Goal: Task Accomplishment & Management: Complete application form

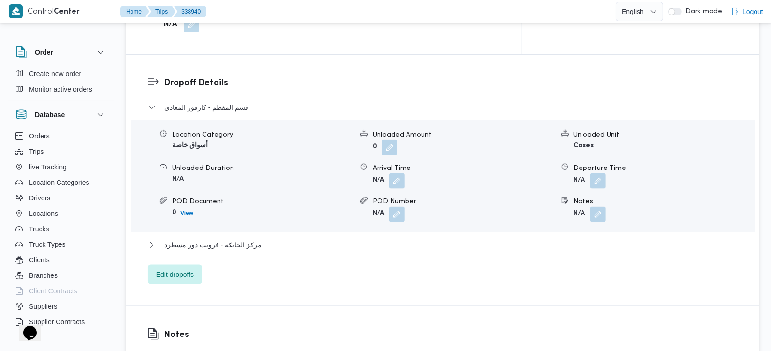
scroll to position [823, 0]
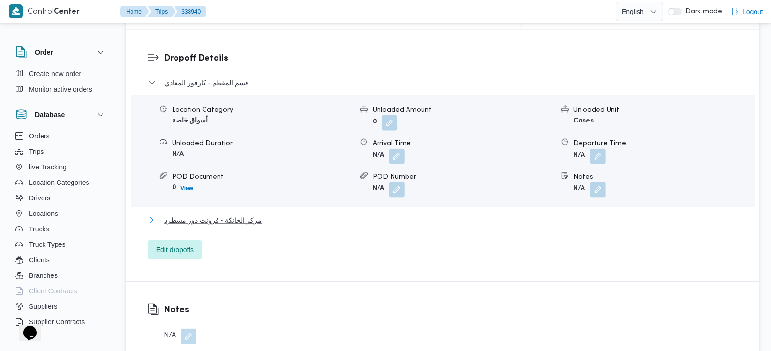
click at [211, 214] on span "مركز الخانكة - فرونت دور مسطرد" at bounding box center [212, 220] width 97 height 12
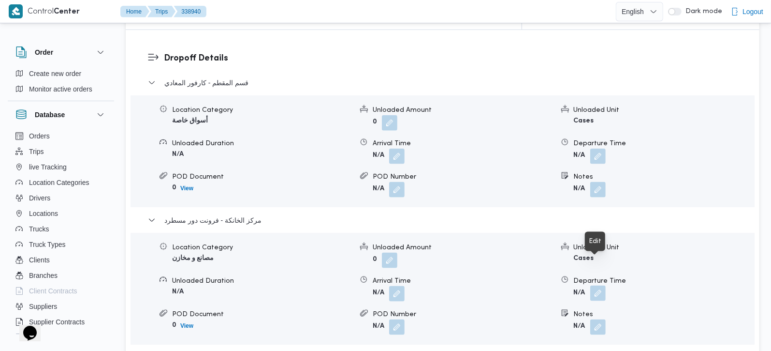
click at [597, 285] on button "button" at bounding box center [597, 292] width 15 height 15
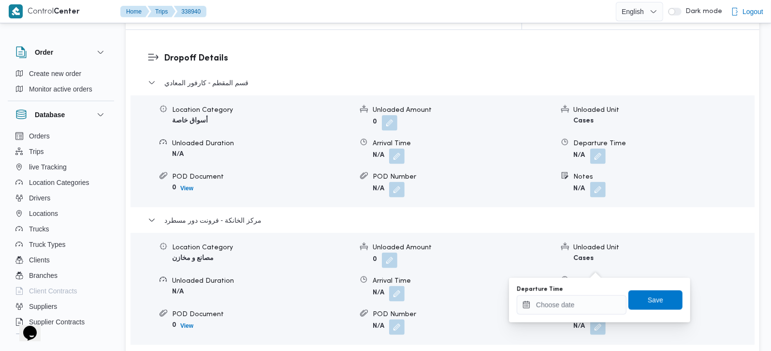
click at [591, 292] on div "Departure Time" at bounding box center [572, 289] width 110 height 8
click at [591, 297] on input "Departure Time" at bounding box center [572, 304] width 110 height 19
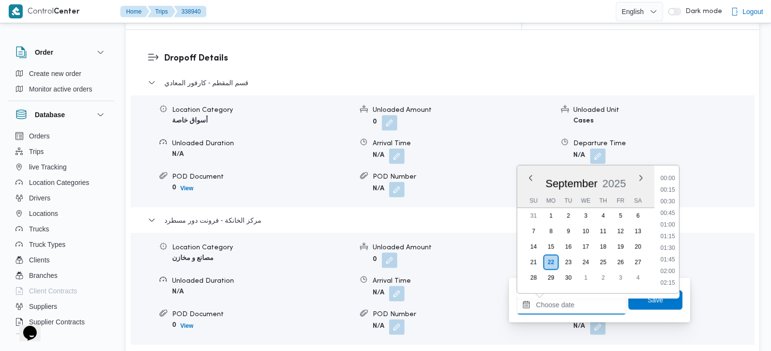
scroll to position [882, 0]
click at [676, 225] on li "20:00" at bounding box center [668, 225] width 22 height 10
type input "22/09/2025 20:00"
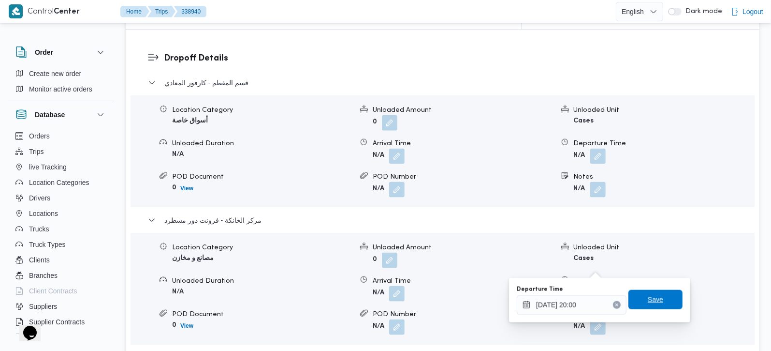
click at [667, 292] on span "Save" at bounding box center [656, 299] width 54 height 19
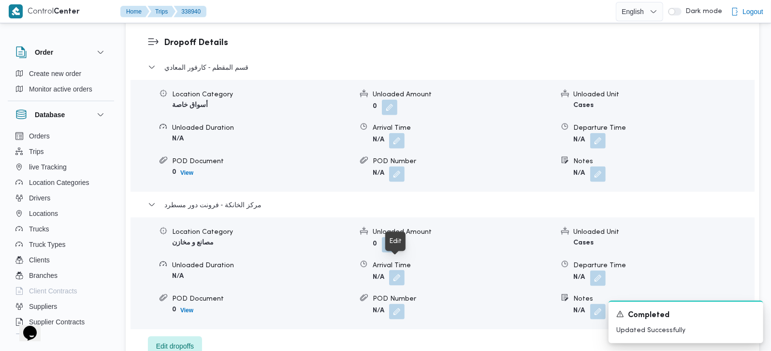
click at [389, 270] on button "button" at bounding box center [396, 277] width 15 height 15
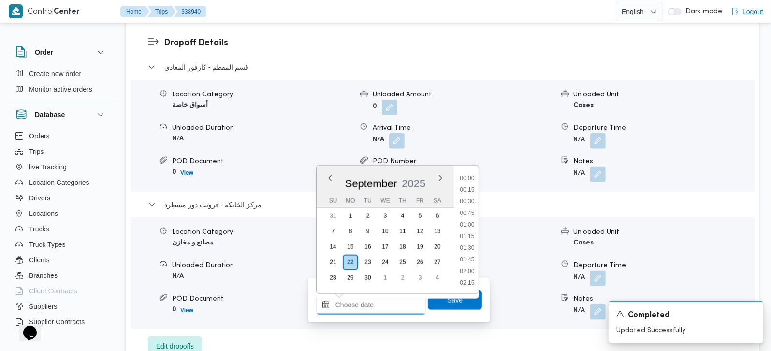
click at [392, 299] on input "Arrival Time" at bounding box center [371, 304] width 110 height 19
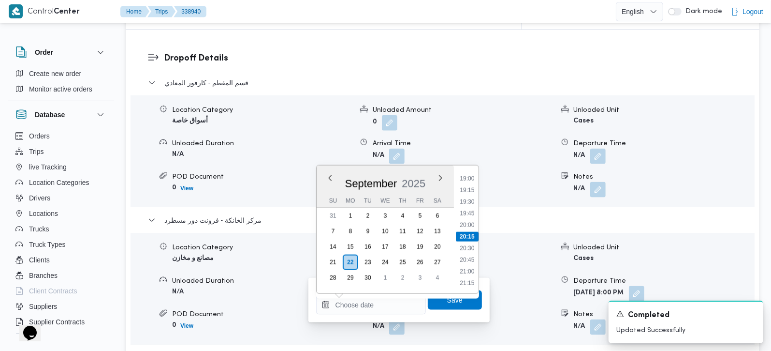
drag, startPoint x: 472, startPoint y: 213, endPoint x: 472, endPoint y: 227, distance: 14.0
click at [472, 213] on li "19:45" at bounding box center [467, 213] width 22 height 10
type input "22/09/2025 19:45"
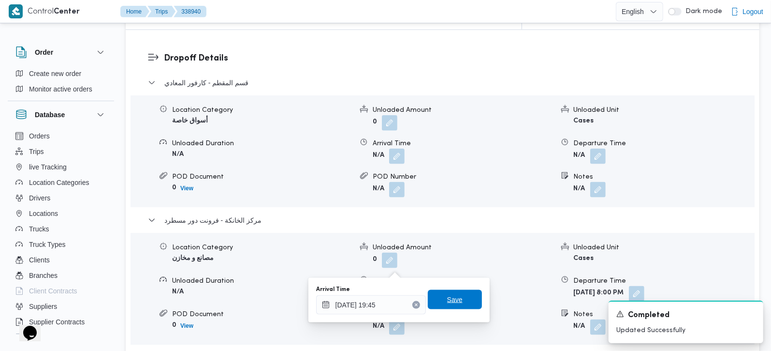
click at [459, 297] on span "Save" at bounding box center [455, 299] width 54 height 19
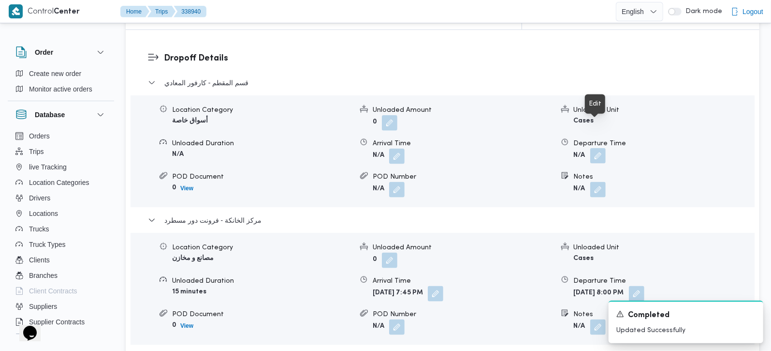
click at [603, 148] on button "button" at bounding box center [597, 155] width 15 height 15
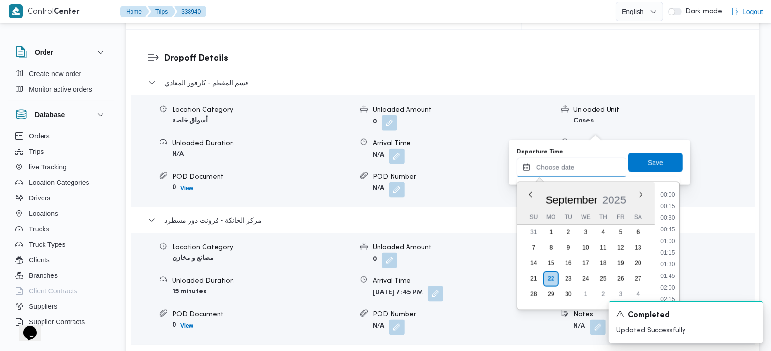
click at [588, 168] on input "Departure Time" at bounding box center [572, 167] width 110 height 19
drag, startPoint x: 672, startPoint y: 238, endPoint x: 668, endPoint y: 224, distance: 14.1
click at [672, 238] on li "18:45" at bounding box center [668, 240] width 22 height 10
type input "22/09/2025 18:45"
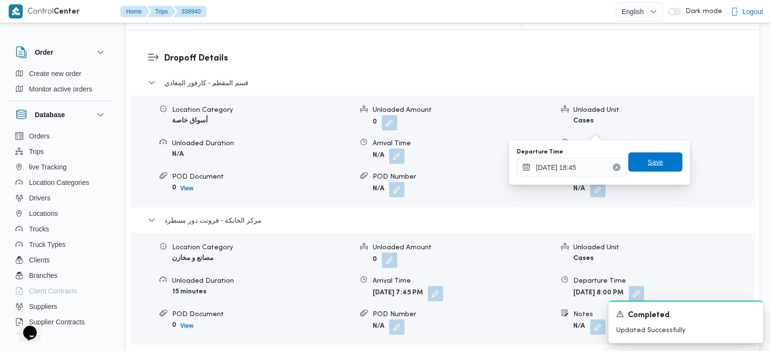
click at [648, 162] on span "Save" at bounding box center [655, 162] width 15 height 12
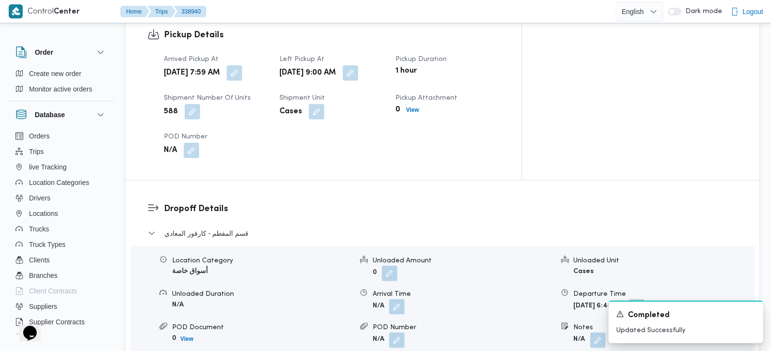
scroll to position [708, 0]
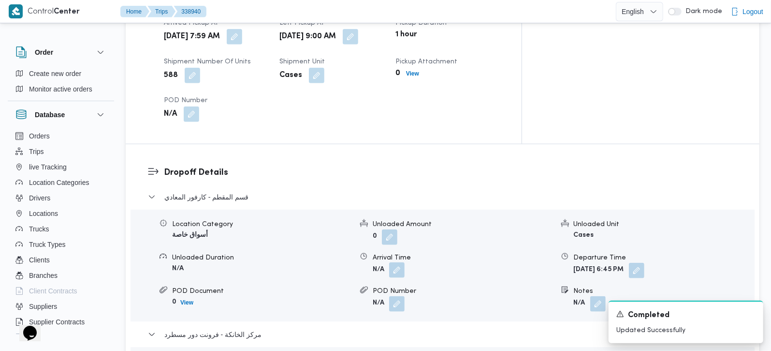
click at [399, 262] on button "button" at bounding box center [396, 269] width 15 height 15
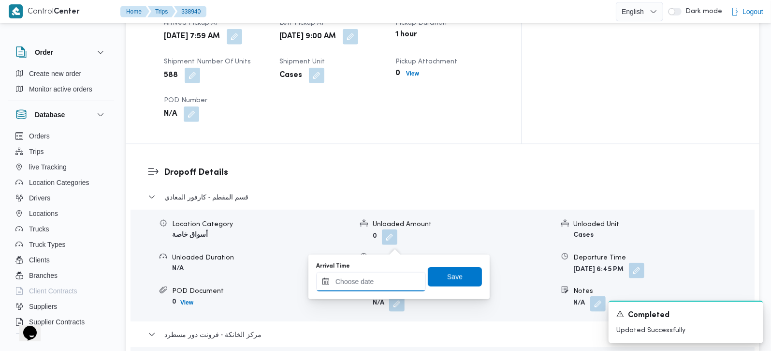
click at [392, 279] on input "Arrival Time" at bounding box center [371, 281] width 110 height 19
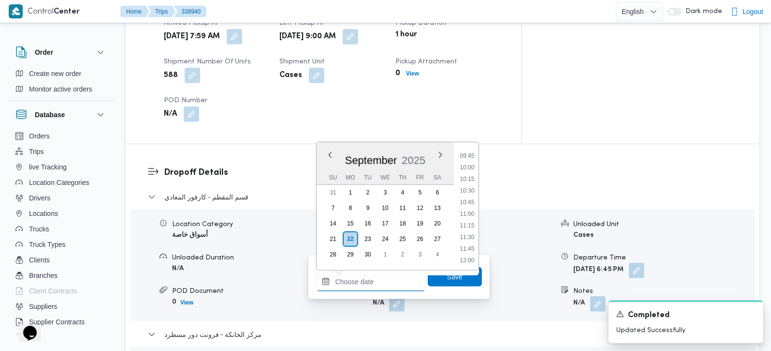
scroll to position [426, 0]
drag, startPoint x: 471, startPoint y: 191, endPoint x: 471, endPoint y: 212, distance: 21.3
click at [471, 191] on li "10:00" at bounding box center [467, 193] width 22 height 10
type input "22/09/2025 10:00"
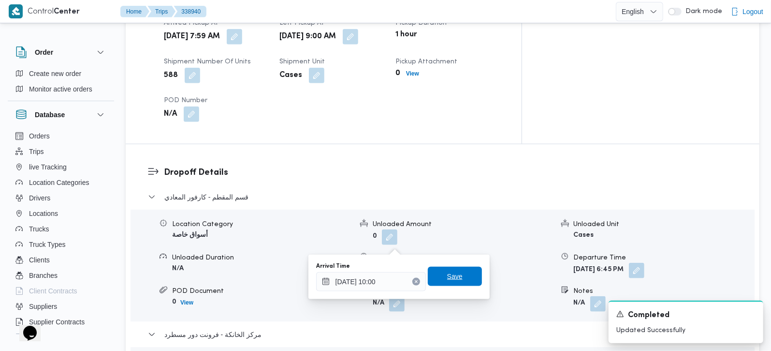
click at [455, 279] on span "Save" at bounding box center [455, 275] width 54 height 19
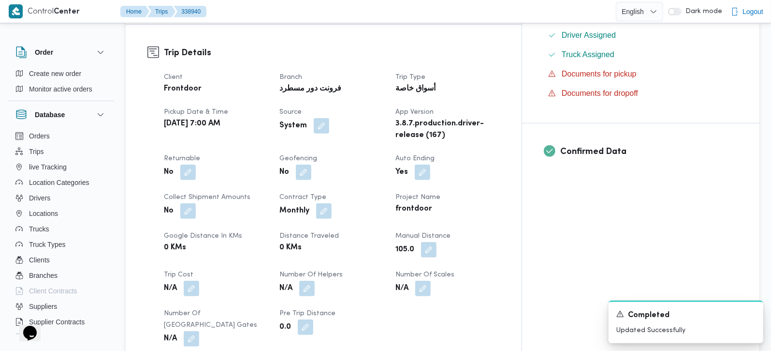
scroll to position [0, 0]
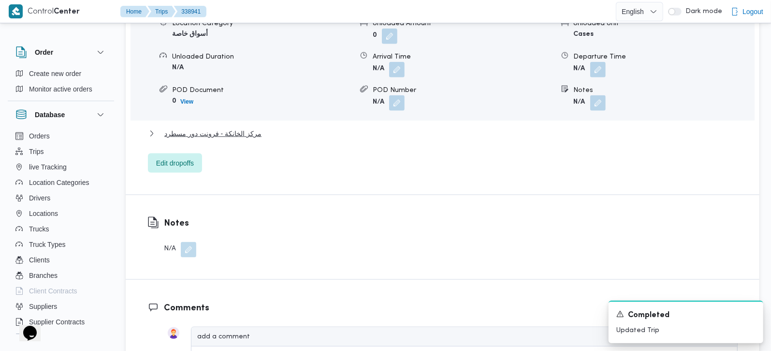
scroll to position [910, 0]
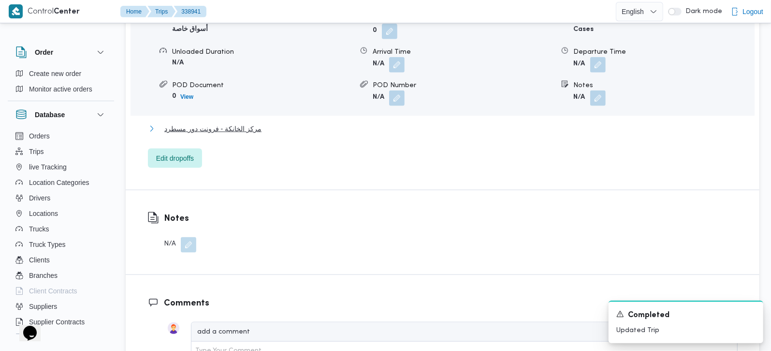
click at [220, 123] on span "مركز الخانكة - فرونت دور مسطرد" at bounding box center [212, 129] width 97 height 12
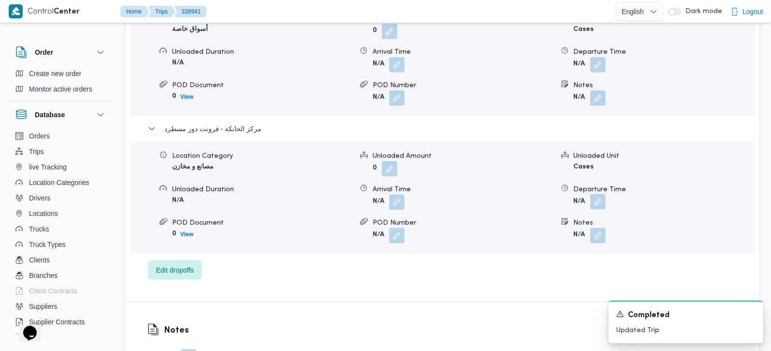
click at [595, 194] on button "button" at bounding box center [597, 201] width 15 height 15
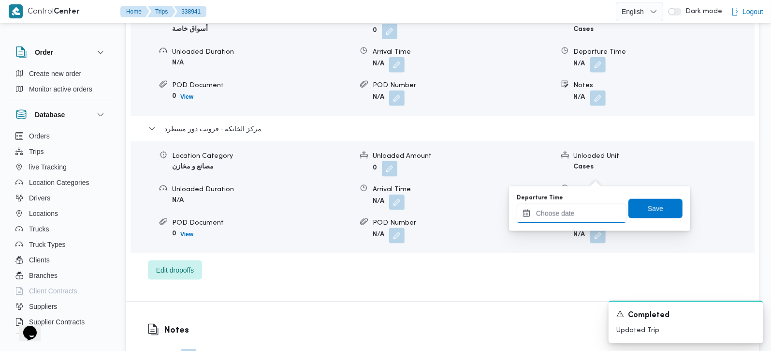
click at [588, 211] on input "Departure Time" at bounding box center [572, 213] width 110 height 19
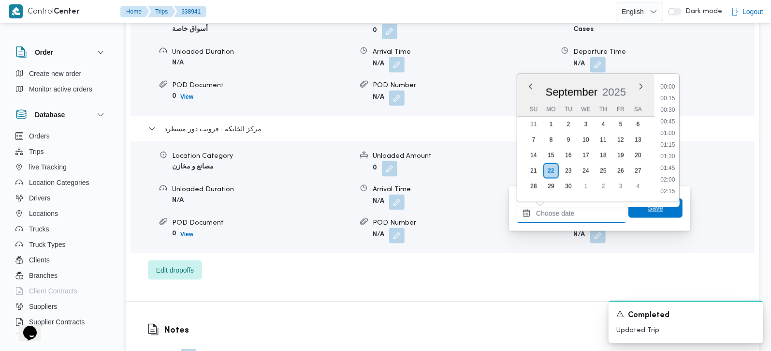
scroll to position [882, 0]
click at [675, 125] on ul "00:00 00:15 00:30 00:45 01:00 01:15 01:30 01:45 02:00 02:15 02:30 02:45 03:00 0…" at bounding box center [668, 138] width 23 height 112
click at [673, 124] on li "19:45" at bounding box center [668, 122] width 22 height 10
type input "22/09/2025 19:45"
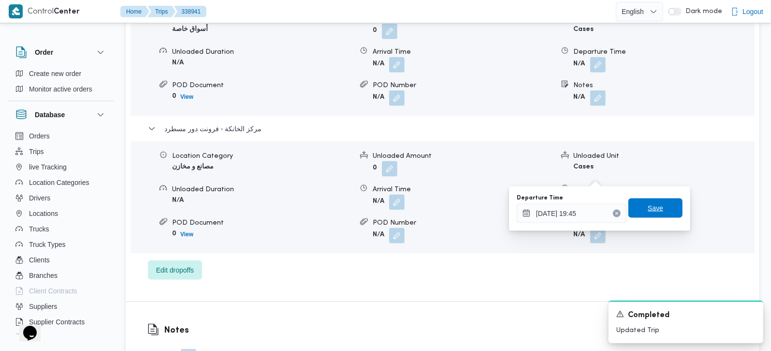
click at [648, 210] on span "Save" at bounding box center [655, 208] width 15 height 12
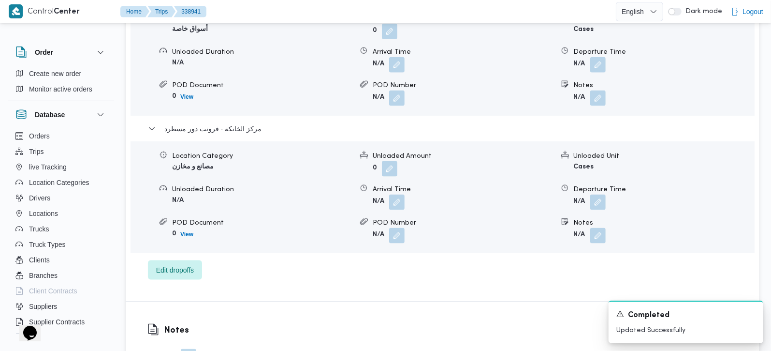
click at [402, 194] on button "button" at bounding box center [396, 201] width 15 height 15
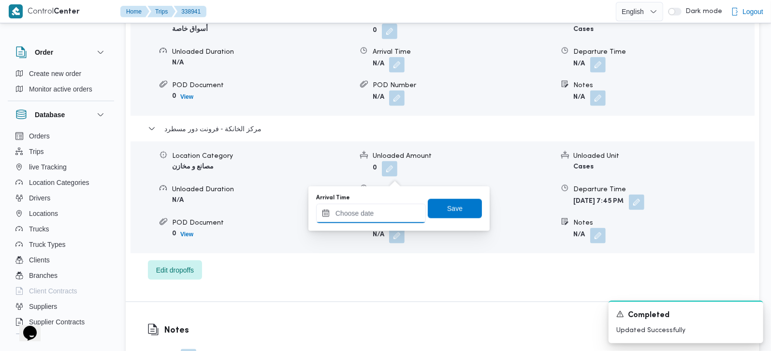
click at [391, 215] on input "Arrival Time" at bounding box center [371, 213] width 110 height 19
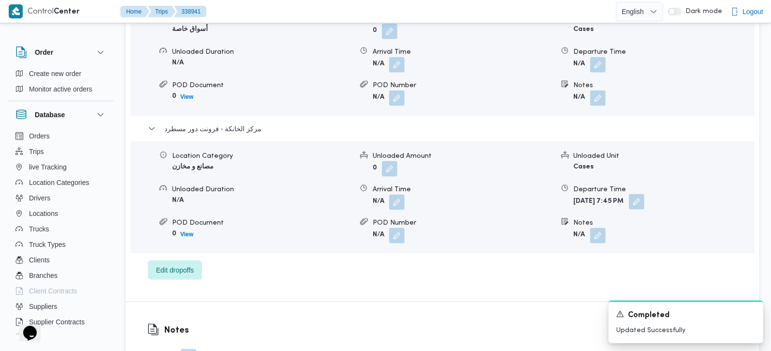
click at [645, 194] on button "button" at bounding box center [636, 201] width 15 height 15
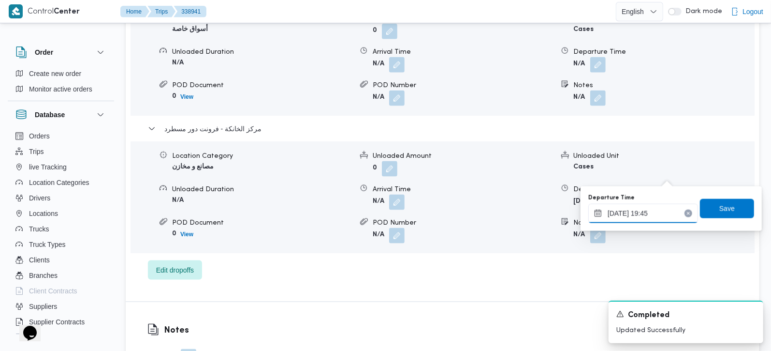
click at [653, 211] on input "22/09/2025 19:45" at bounding box center [643, 213] width 110 height 19
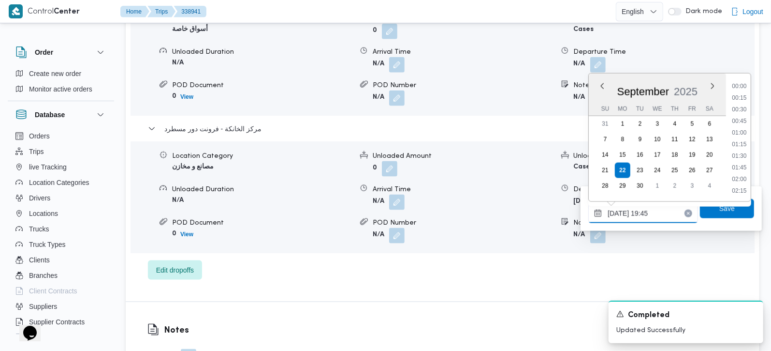
scroll to position [858, 0]
click at [744, 156] on li "20:00" at bounding box center [740, 156] width 22 height 10
type input "22/09/2025 20:00"
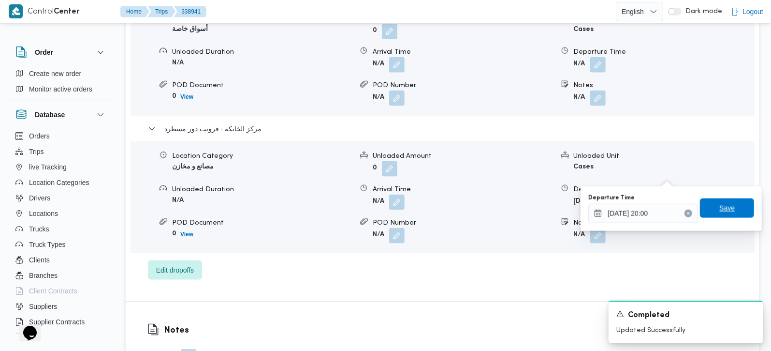
click at [734, 203] on span "Save" at bounding box center [727, 207] width 54 height 19
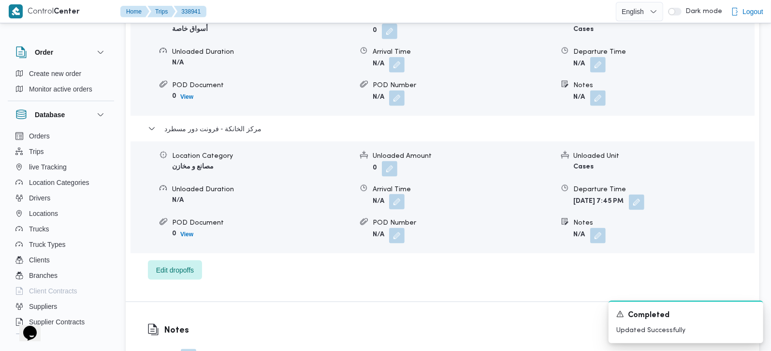
click at [395, 194] on button "button" at bounding box center [396, 201] width 15 height 15
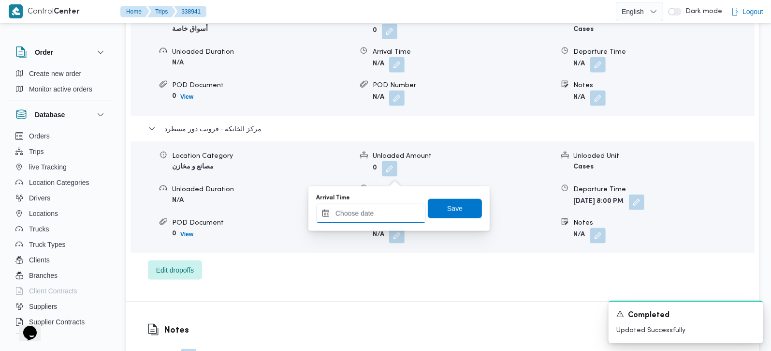
click at [386, 208] on input "Arrival Time" at bounding box center [371, 213] width 110 height 19
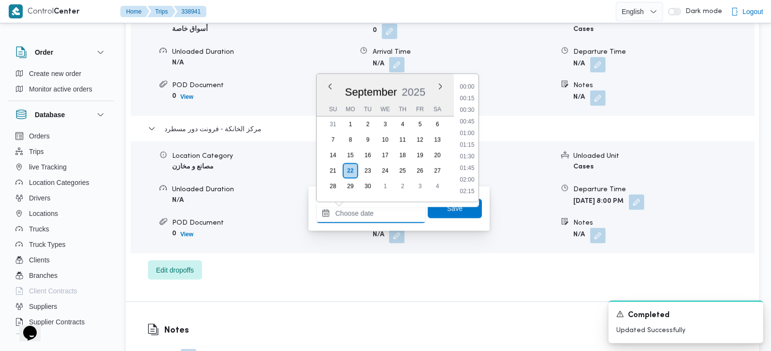
scroll to position [882, 0]
click at [469, 118] on li "19:45" at bounding box center [467, 122] width 22 height 10
type input "22/09/2025 19:45"
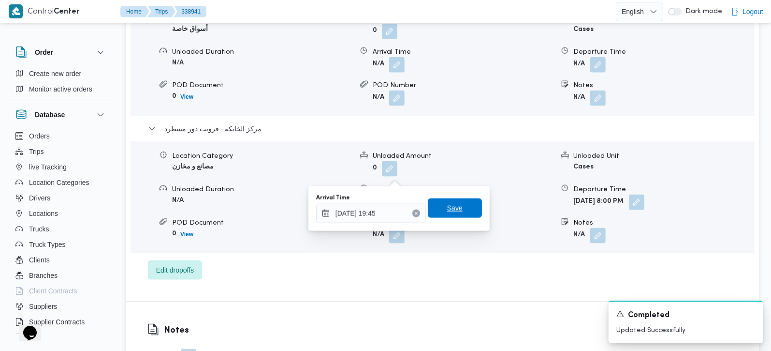
drag, startPoint x: 454, startPoint y: 207, endPoint x: 475, endPoint y: 207, distance: 21.3
click at [454, 207] on span "Save" at bounding box center [455, 208] width 54 height 19
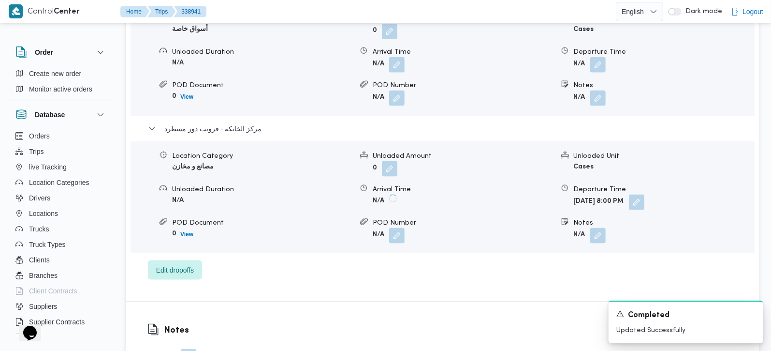
scroll to position [853, 0]
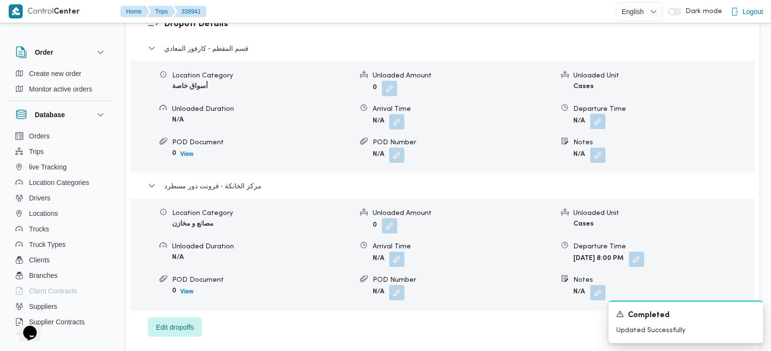
click at [605, 114] on button "button" at bounding box center [597, 121] width 15 height 15
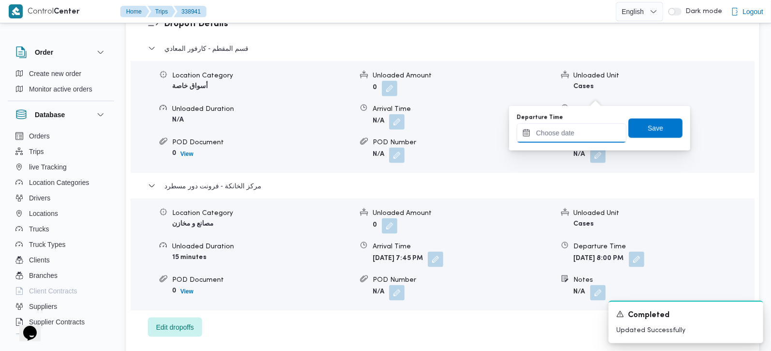
click at [592, 131] on input "Departure Time" at bounding box center [572, 132] width 110 height 19
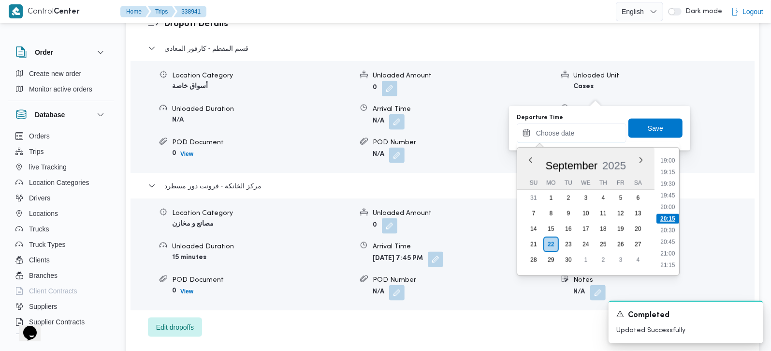
scroll to position [824, 0]
drag, startPoint x: 671, startPoint y: 204, endPoint x: 658, endPoint y: 170, distance: 35.8
click at [671, 204] on li "18:45" at bounding box center [668, 206] width 22 height 10
type input "22/09/2025 18:45"
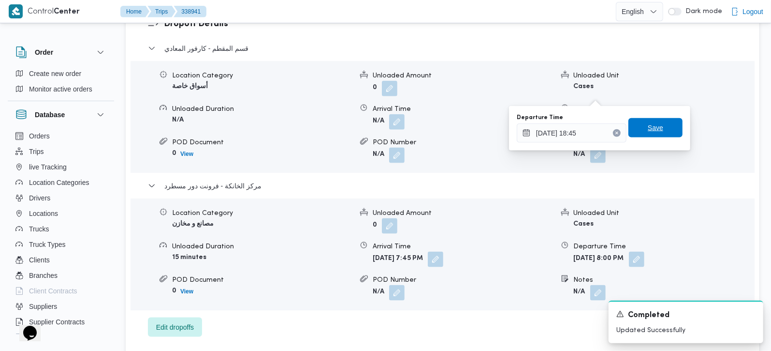
click at [649, 133] on span "Save" at bounding box center [656, 127] width 54 height 19
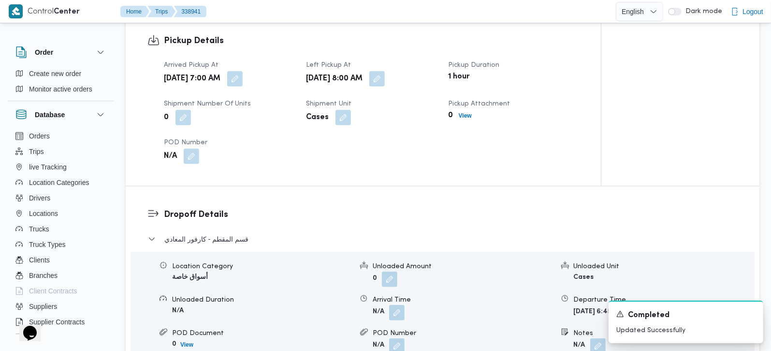
scroll to position [682, 0]
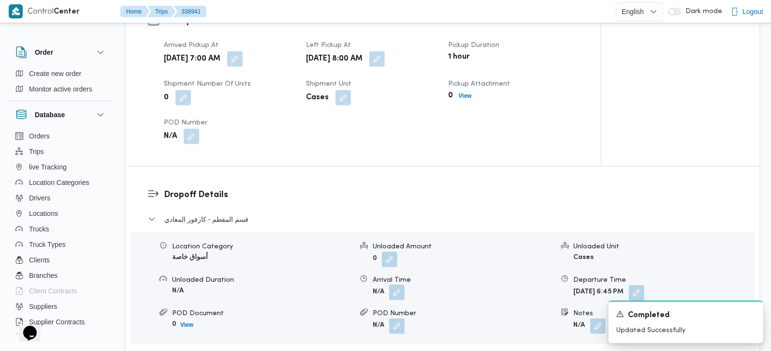
click at [400, 284] on button "button" at bounding box center [396, 291] width 15 height 15
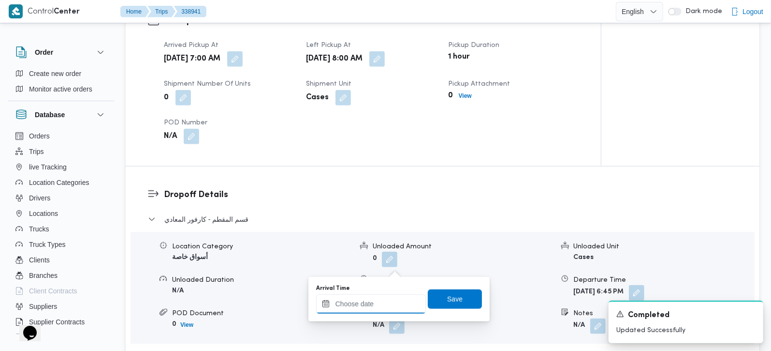
click at [390, 300] on input "Arrival Time" at bounding box center [371, 303] width 110 height 19
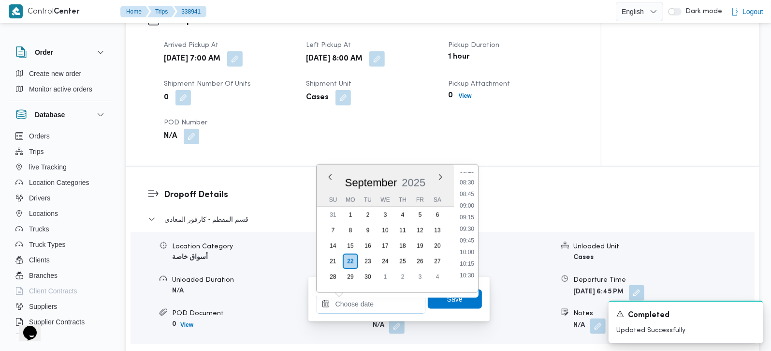
scroll to position [369, 0]
click at [468, 225] on li "09:00" at bounding box center [467, 225] width 22 height 10
type input "22/09/2025 09:00"
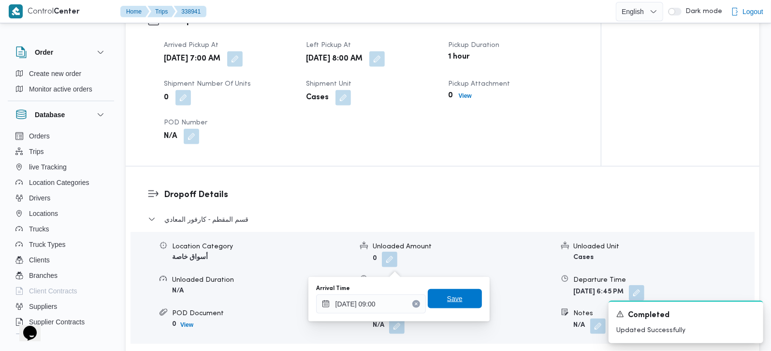
click at [456, 290] on span "Save" at bounding box center [455, 298] width 54 height 19
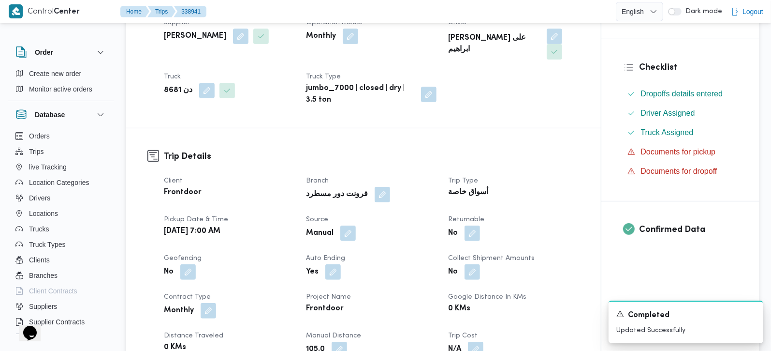
scroll to position [0, 0]
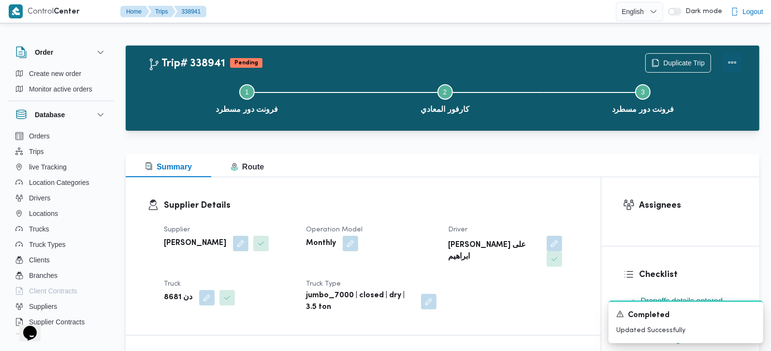
click at [729, 63] on button "Actions" at bounding box center [732, 62] width 19 height 19
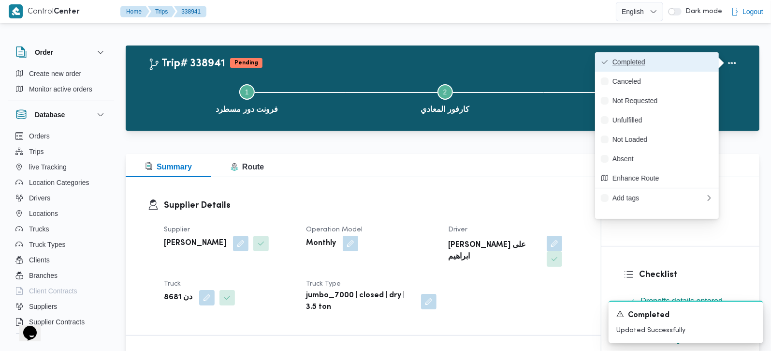
click at [670, 62] on span "Completed" at bounding box center [663, 62] width 101 height 8
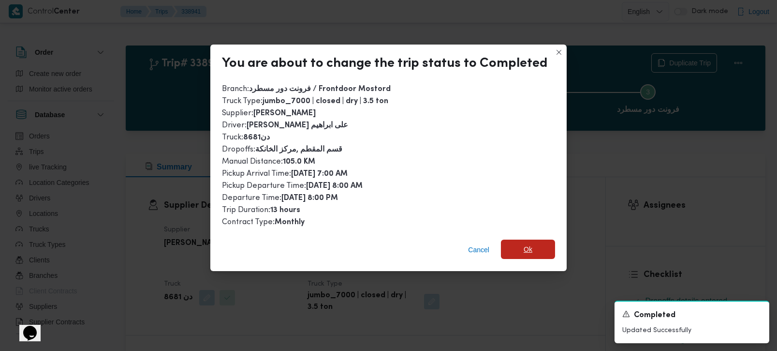
click at [523, 240] on span "Ok" at bounding box center [528, 248] width 54 height 19
